Goal: Information Seeking & Learning: Learn about a topic

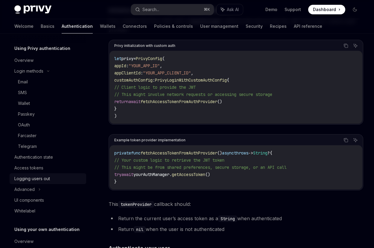
scroll to position [9, 0]
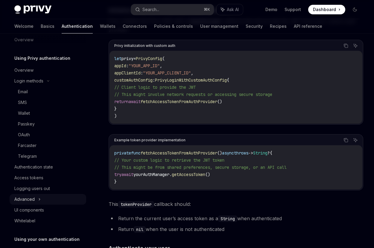
click at [39, 198] on icon at bounding box center [39, 199] width 2 height 7
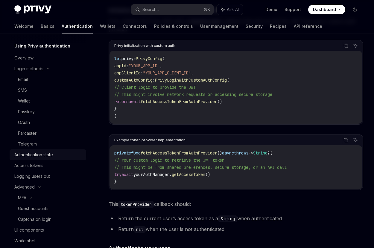
scroll to position [25, 0]
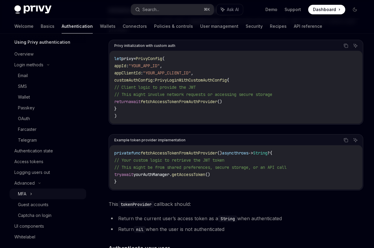
click at [29, 192] on div "MFA" at bounding box center [48, 194] width 77 height 11
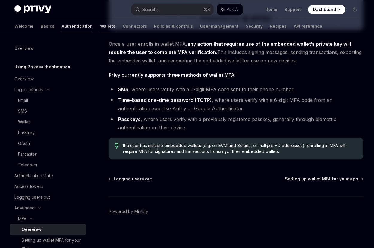
click at [100, 28] on link "Wallets" at bounding box center [108, 26] width 16 height 14
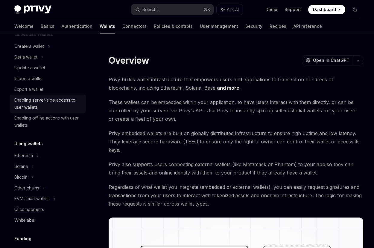
scroll to position [47, 0]
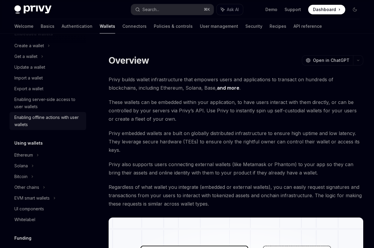
click at [38, 119] on div "Enabling offline actions with user wallets" at bounding box center [48, 121] width 68 height 14
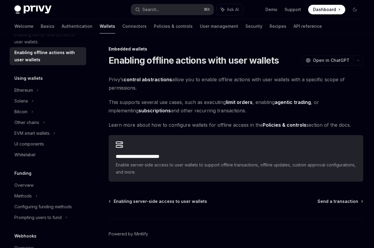
scroll to position [113, 0]
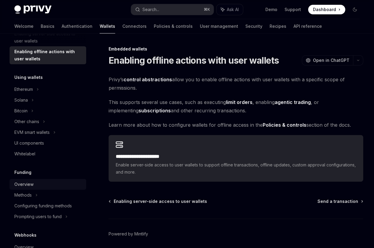
click at [28, 186] on div "Overview" at bounding box center [23, 184] width 19 height 7
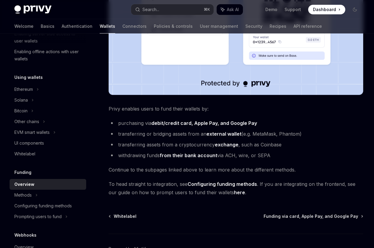
scroll to position [213, 0]
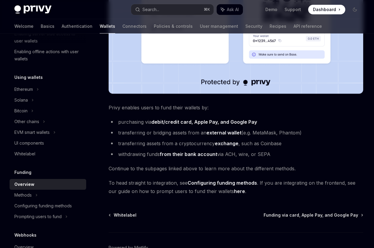
click at [121, 134] on li "transferring or bridging assets from an external wallet (e.g. MetaMask, Phantom)" at bounding box center [236, 133] width 255 height 8
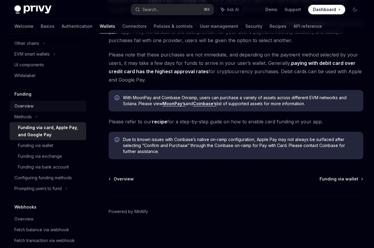
scroll to position [192, 0]
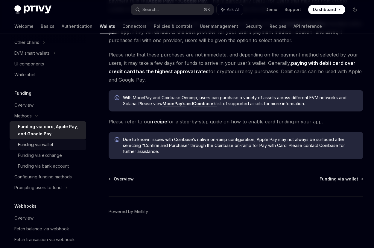
click at [49, 146] on div "Funding via wallet" at bounding box center [35, 144] width 35 height 7
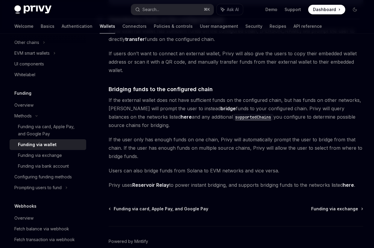
scroll to position [143, 0]
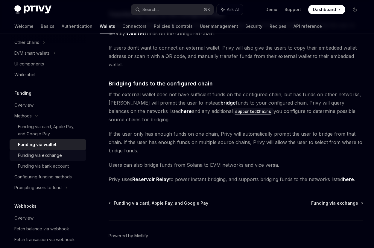
click at [57, 155] on div "Funding via exchange" at bounding box center [40, 155] width 44 height 7
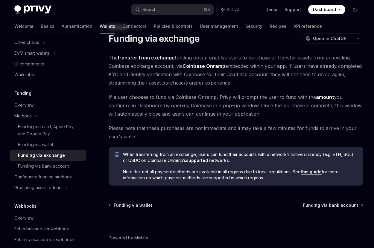
scroll to position [23, 0]
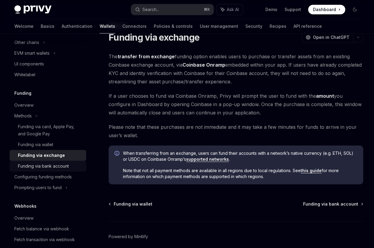
click at [62, 168] on div "Funding via bank account" at bounding box center [43, 166] width 51 height 7
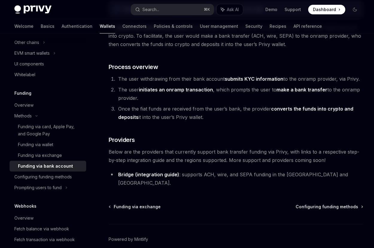
scroll to position [77, 0]
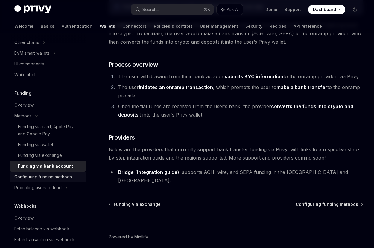
click at [60, 174] on div "Configuring funding methods" at bounding box center [42, 177] width 57 height 7
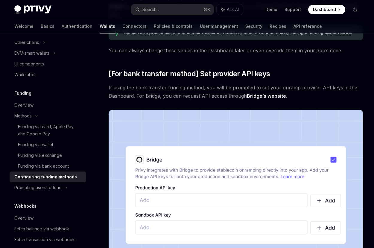
scroll to position [402, 0]
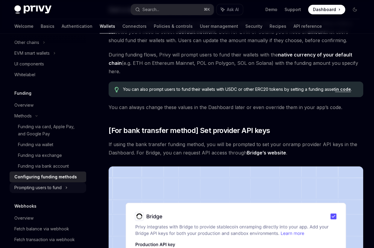
click at [39, 46] on div "Prompting users to fund" at bounding box center [26, 42] width 25 height 7
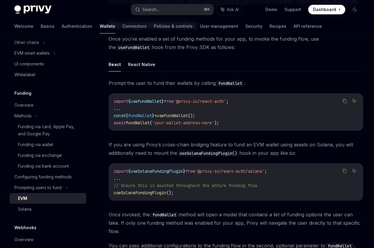
scroll to position [180, 0]
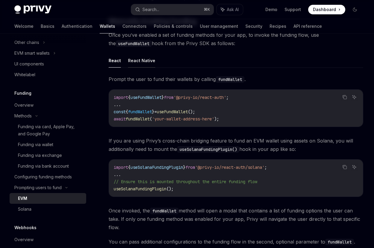
click at [142, 62] on button "React Native" at bounding box center [141, 61] width 27 height 14
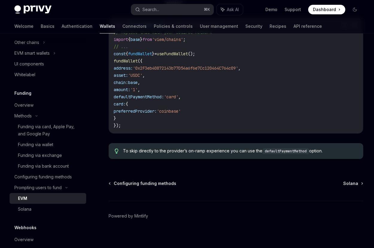
scroll to position [593, 0]
click at [53, 208] on div "Solana" at bounding box center [50, 209] width 65 height 7
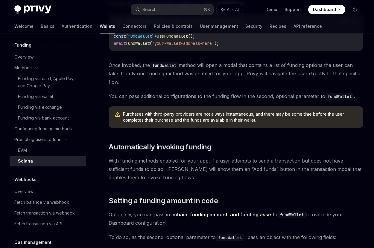
scroll to position [263, 0]
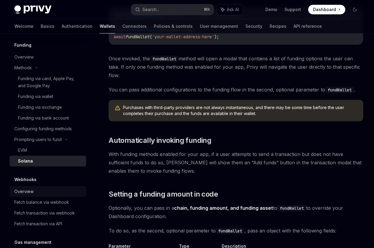
click at [43, 192] on div "Overview" at bounding box center [48, 191] width 68 height 7
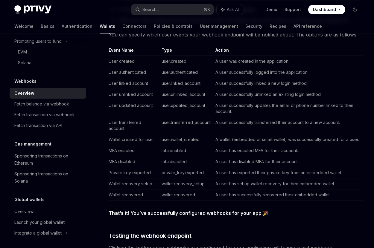
scroll to position [341, 0]
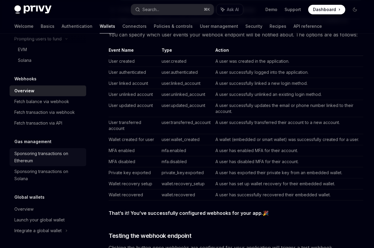
click at [56, 154] on div "Sponsoring transactions on Ethereum" at bounding box center [48, 157] width 68 height 14
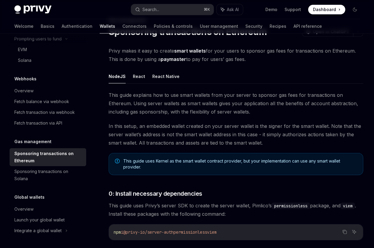
scroll to position [33, 0]
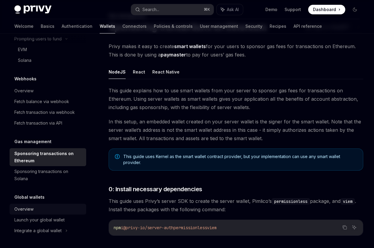
click at [34, 208] on div "Overview" at bounding box center [48, 209] width 68 height 7
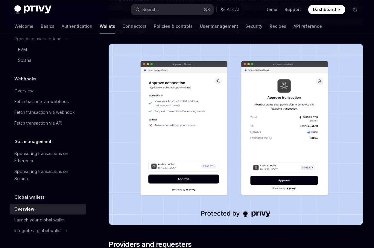
scroll to position [101, 0]
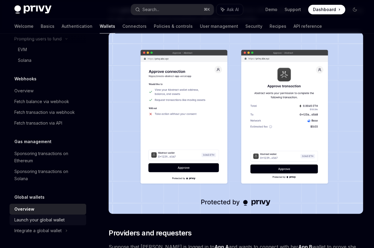
click at [43, 218] on div "Launch your global wallet" at bounding box center [39, 220] width 50 height 7
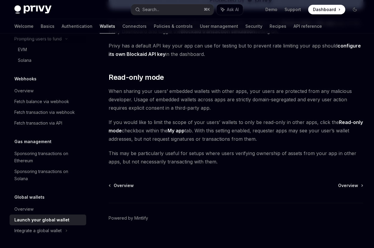
scroll to position [527, 0]
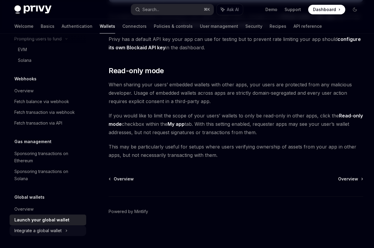
type textarea "*"
